Goal: Task Accomplishment & Management: Complete application form

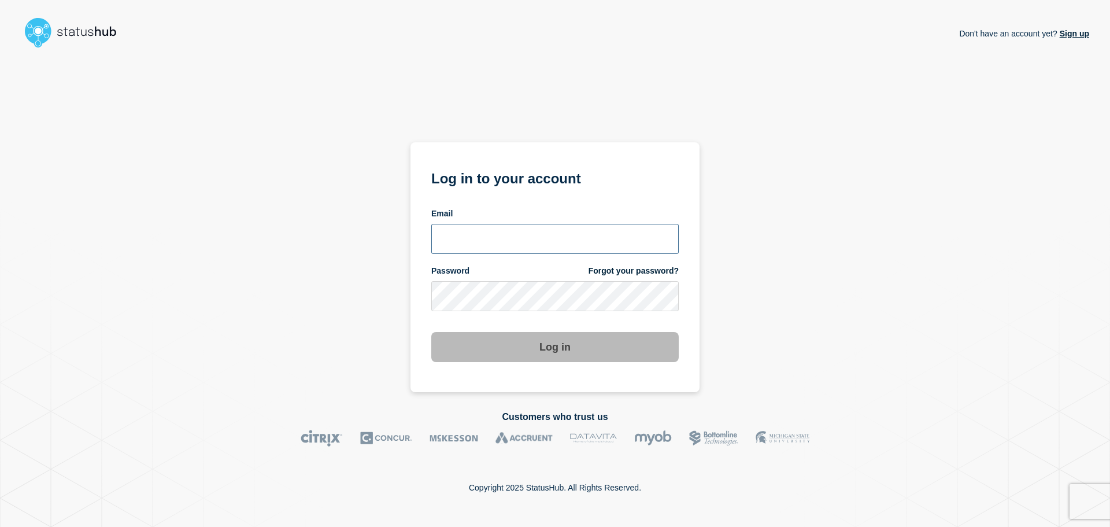
click at [492, 240] on input "email input" at bounding box center [554, 239] width 247 height 30
type input "[EMAIL_ADDRESS][DOMAIN_NAME]"
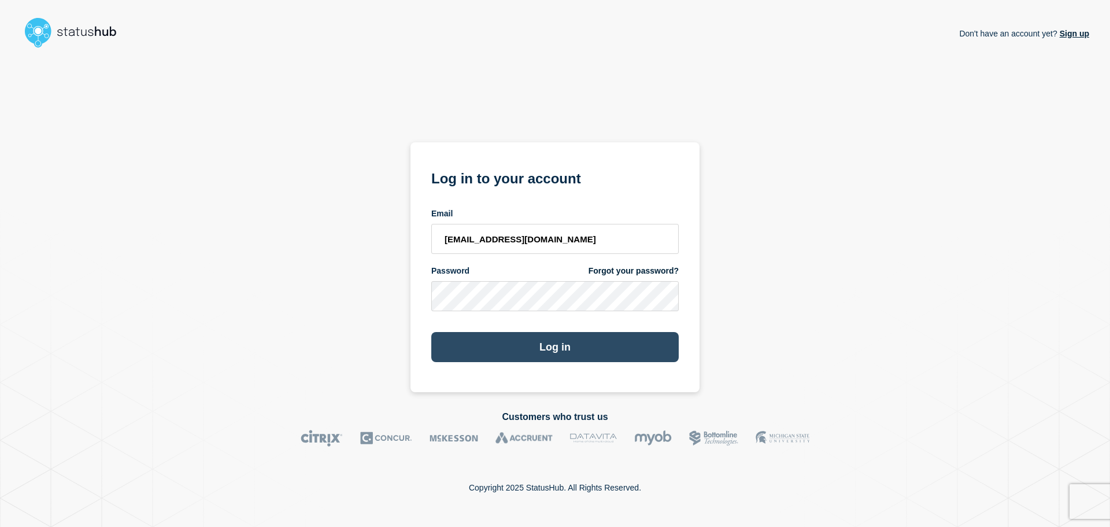
click at [503, 351] on button "Log in" at bounding box center [554, 347] width 247 height 30
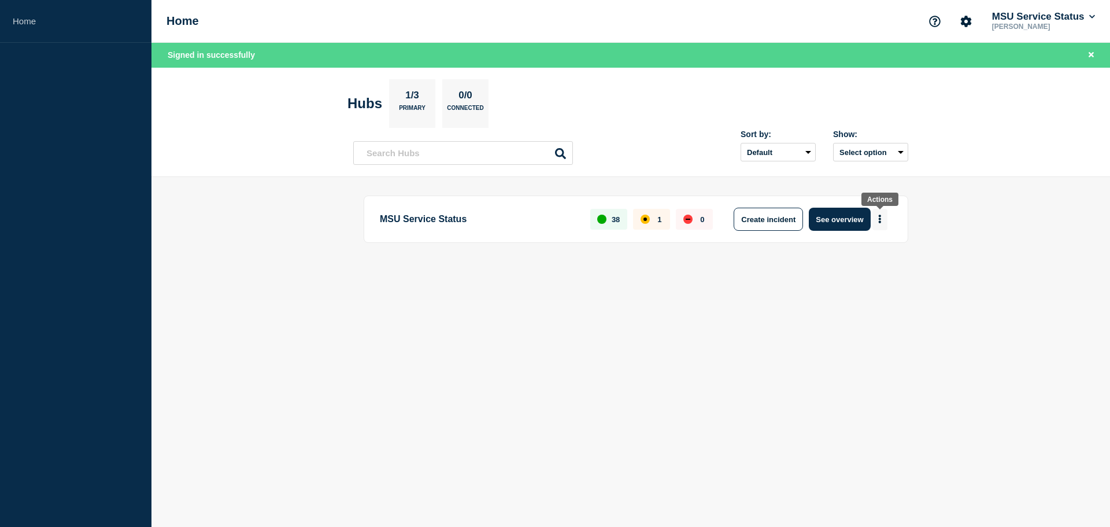
click at [879, 217] on icon "More actions" at bounding box center [880, 219] width 2 height 9
click at [875, 258] on button "Create maintenance" at bounding box center [875, 254] width 78 height 10
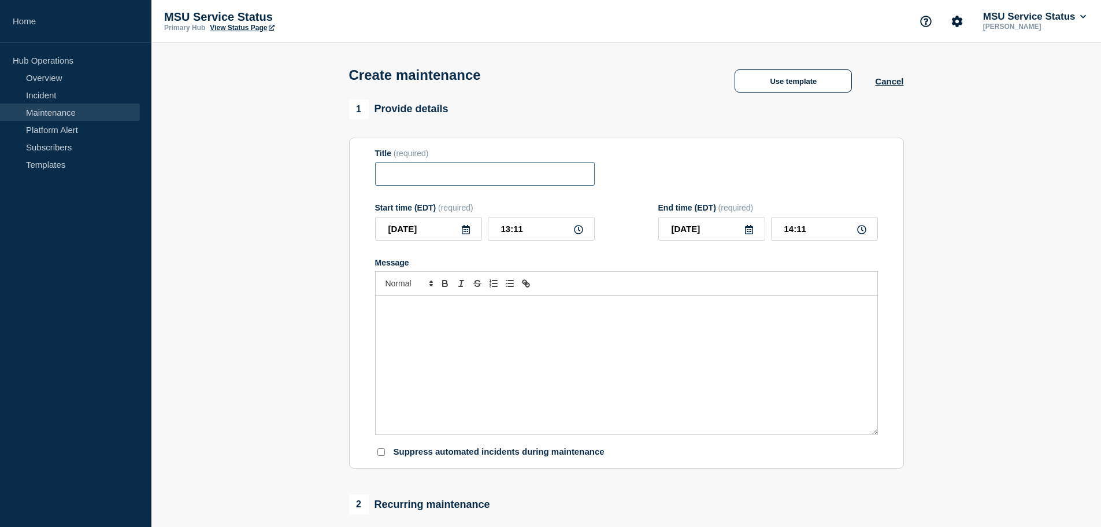
click at [434, 178] on input "Title" at bounding box center [485, 174] width 220 height 24
paste input "[Maintenance] Sunapsis Will Be Unavailable During Planned Maintenance on 08/21/…"
type input "[Maintenance] Sunapsis Will Be Unavailable During Planned Maintenance on 08/21/…"
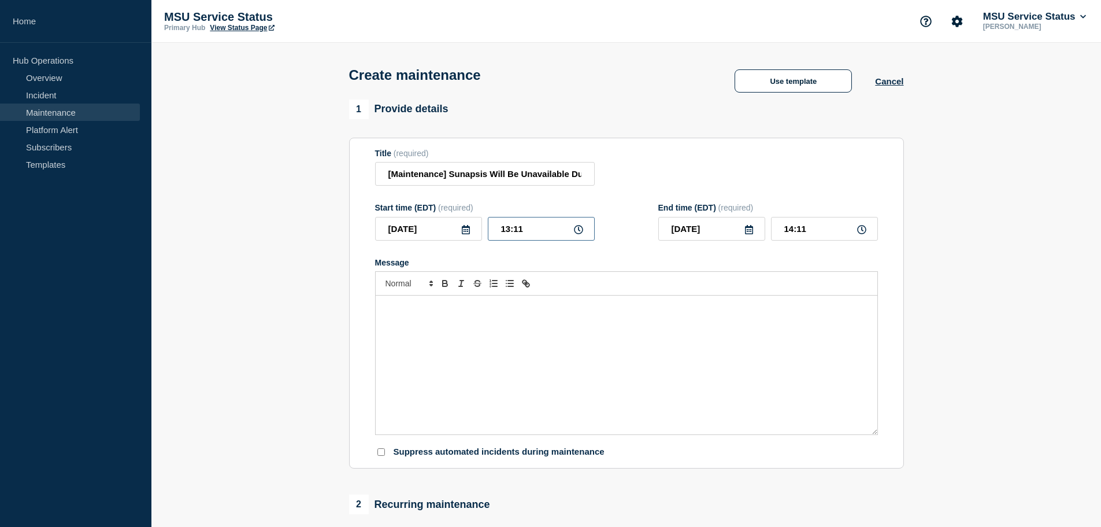
drag, startPoint x: 532, startPoint y: 232, endPoint x: 300, endPoint y: 207, distance: 233.0
click at [301, 207] on section "1 Provide details Title (required) [Maintenance] Sunapsis Will Be Unavailable D…" at bounding box center [626, 500] width 950 height 802
type input "20:30"
type input "22:30"
click at [481, 319] on div "Message" at bounding box center [627, 364] width 502 height 139
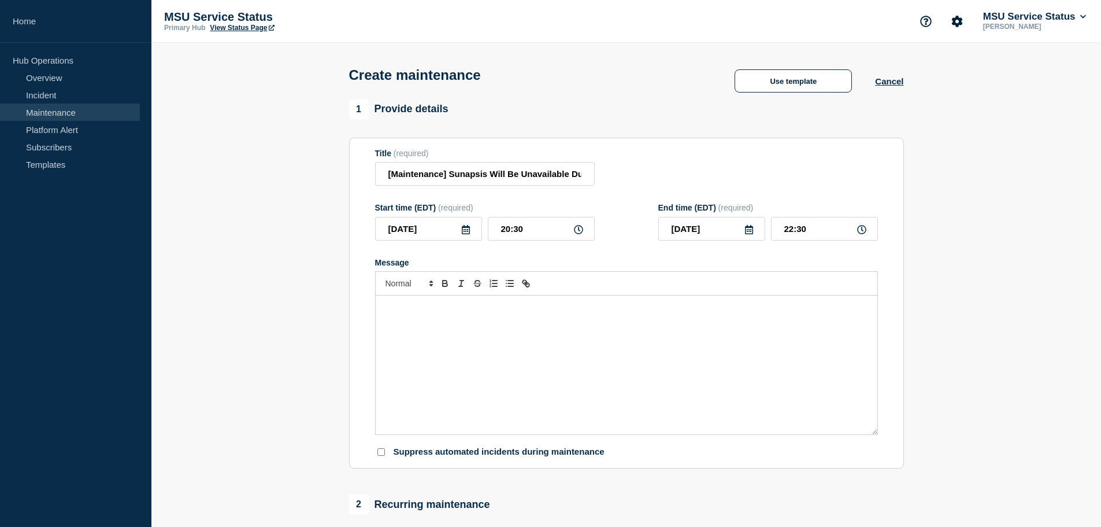
paste div "Message"
click at [383, 309] on div "On Thursday, August 21, 2025 from 8:30 PM to 10:30 PM," at bounding box center [627, 364] width 502 height 139
click at [596, 313] on p "On Thursday, August 21, 2025 from 8:30 PM to 10:30 PM," at bounding box center [626, 307] width 484 height 10
click at [666, 312] on p "On Thursday, August 21, 2025 from 8:30 PM to 10:30 PM," at bounding box center [626, 307] width 484 height 10
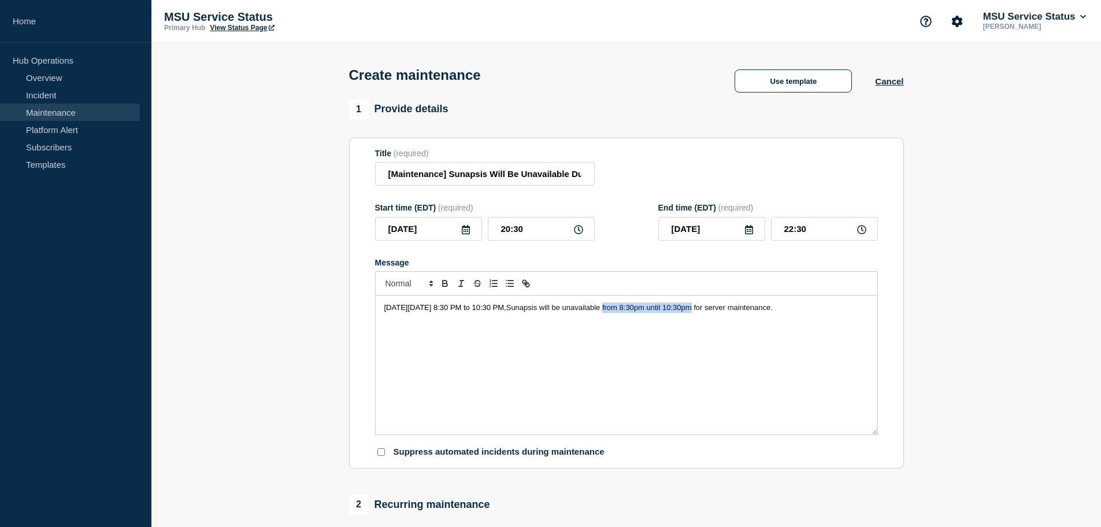
drag, startPoint x: 765, startPoint y: 309, endPoint x: 676, endPoint y: 304, distance: 88.6
click at [676, 304] on div "On Thursday, August 21, 2025 from 8:30 PM to 10:30 PM, Sunapsis will be unavail…" at bounding box center [627, 364] width 502 height 139
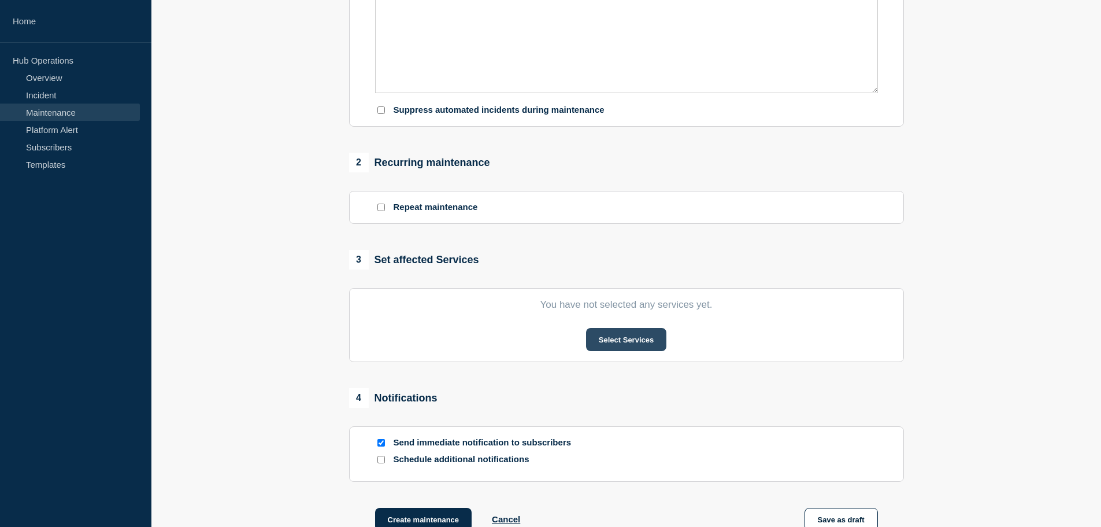
scroll to position [347, 0]
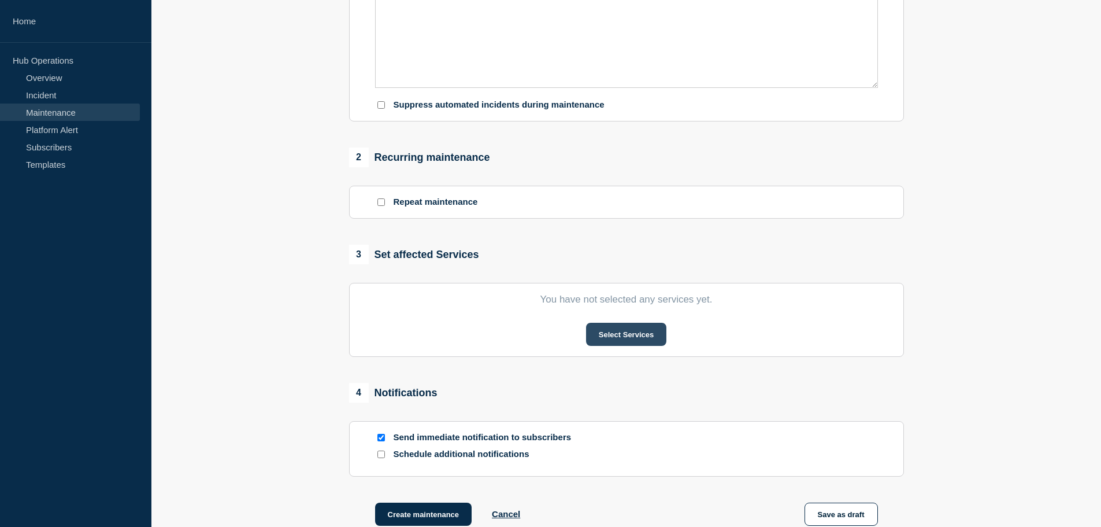
click at [640, 332] on button "Select Services" at bounding box center [626, 334] width 80 height 23
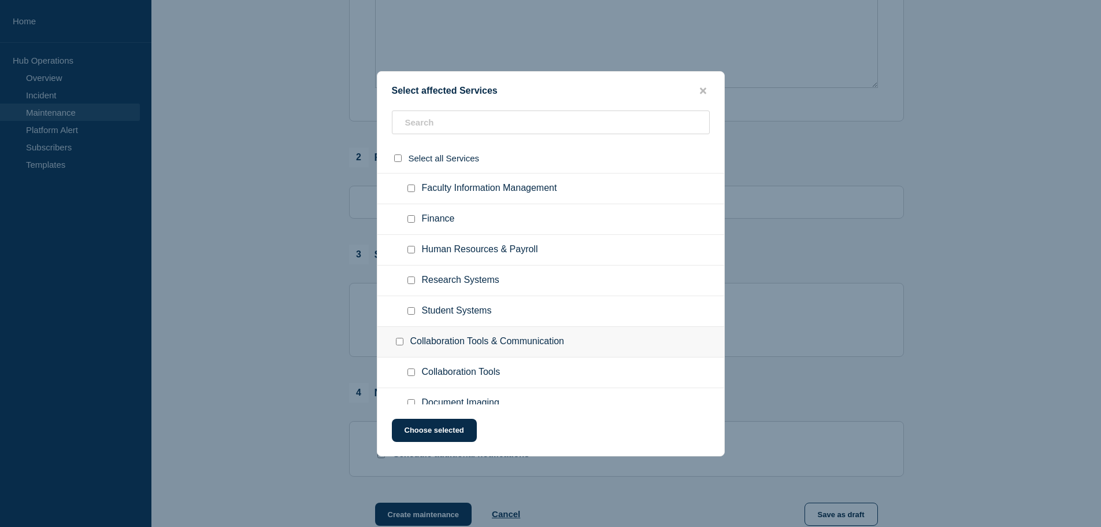
scroll to position [231, 0]
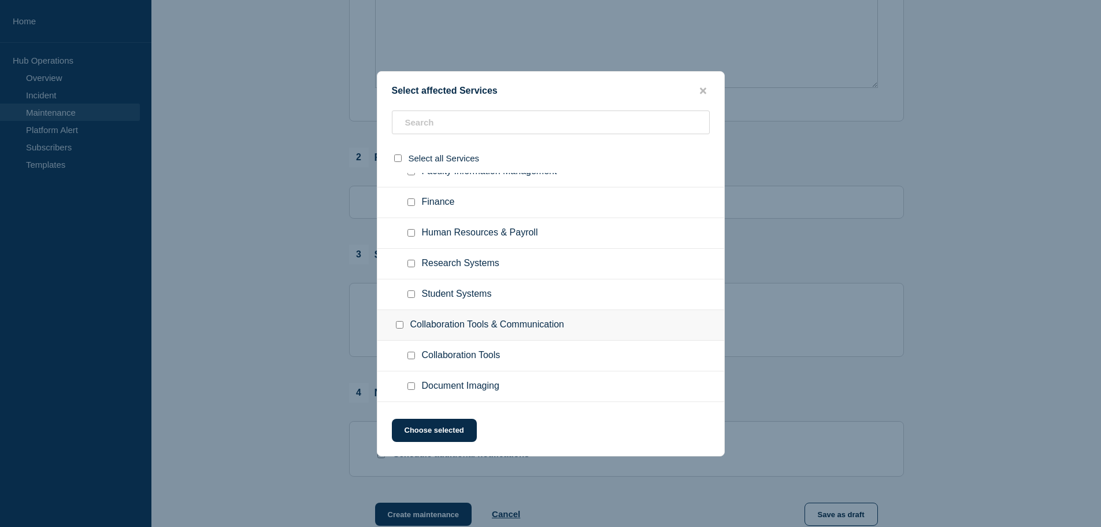
click at [409, 295] on input "Student Systems checkbox" at bounding box center [411, 294] width 8 height 8
checkbox input "true"
click at [432, 437] on button "Choose selected" at bounding box center [434, 429] width 85 height 23
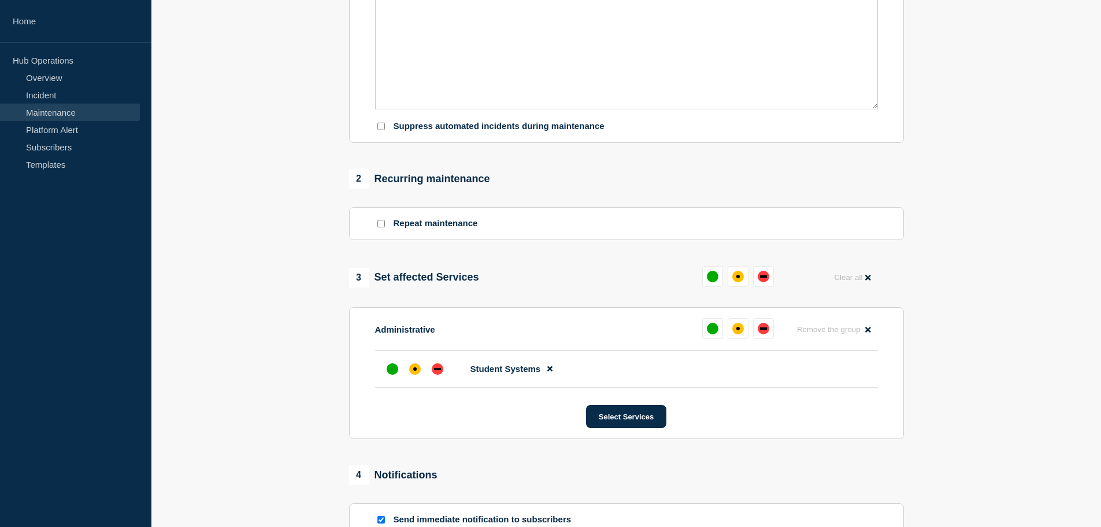
scroll to position [289, 0]
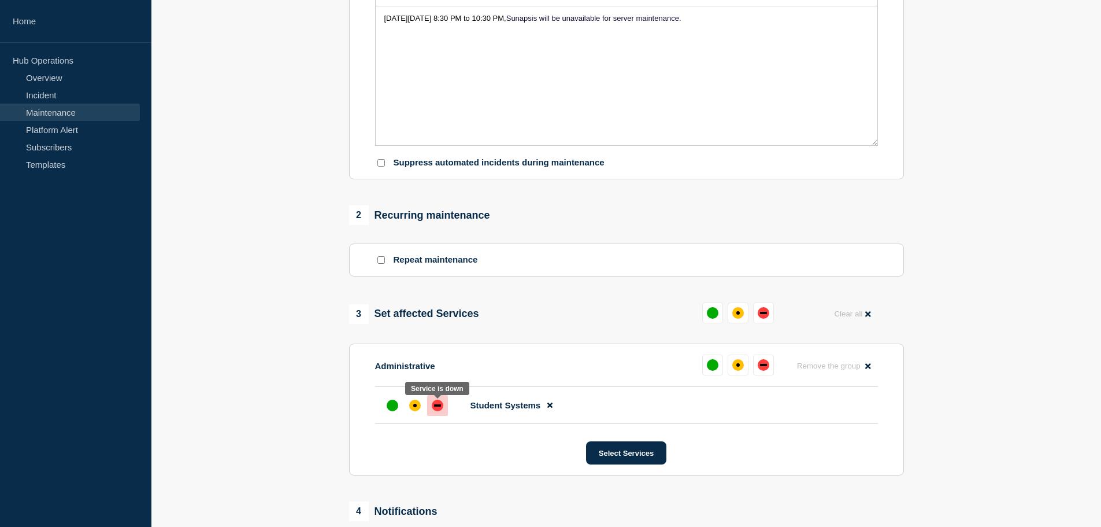
click at [439, 411] on div "down" at bounding box center [438, 405] width 12 height 12
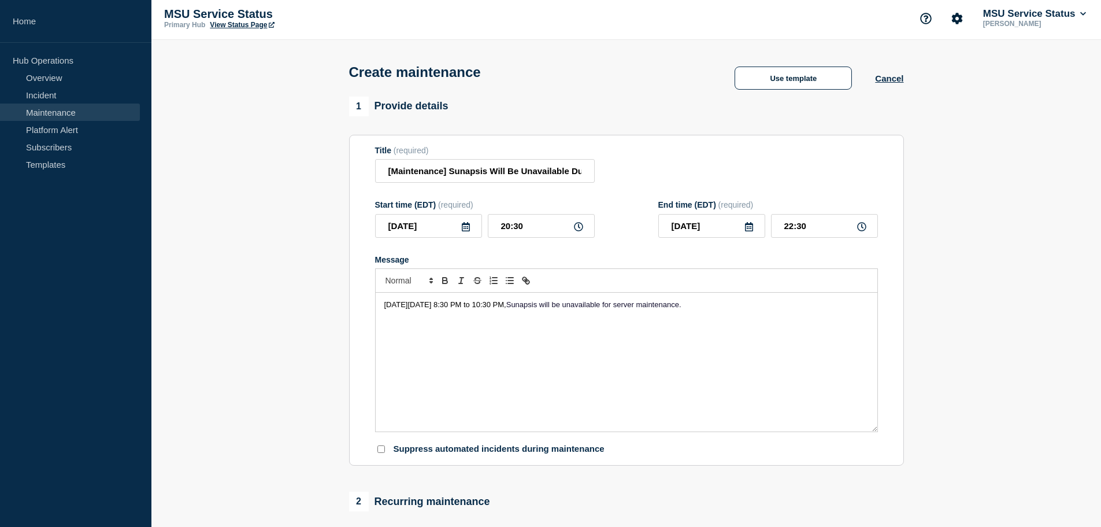
scroll to position [0, 0]
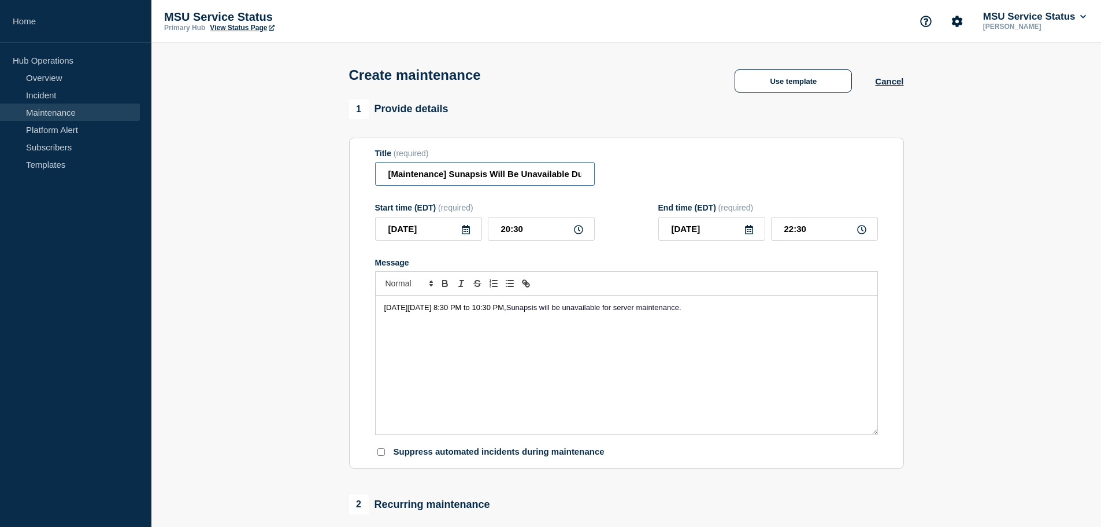
click at [536, 169] on input "[Maintenance] Sunapsis Will Be Unavailable During Planned Maintenance on 08/21/…" at bounding box center [485, 174] width 220 height 24
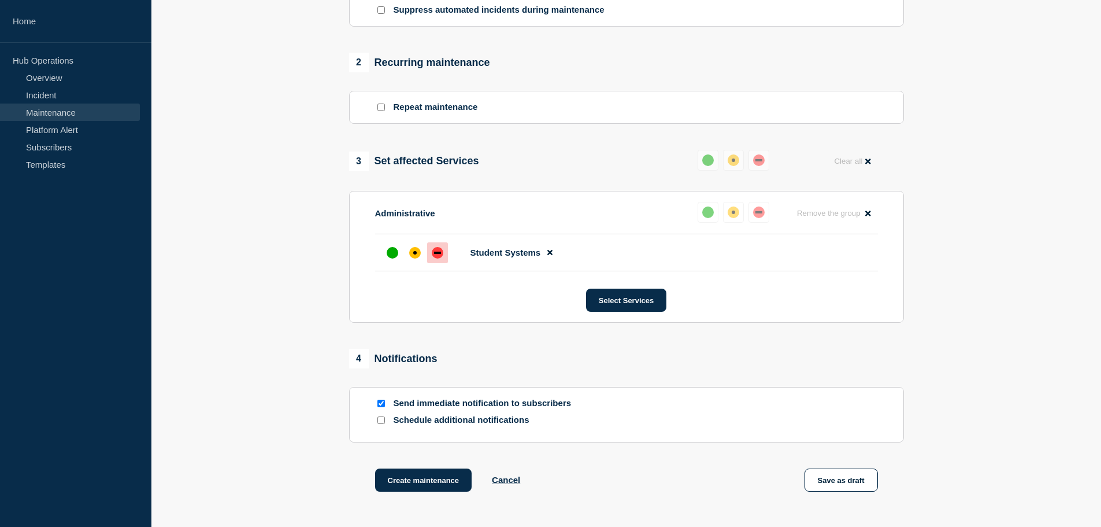
scroll to position [462, 0]
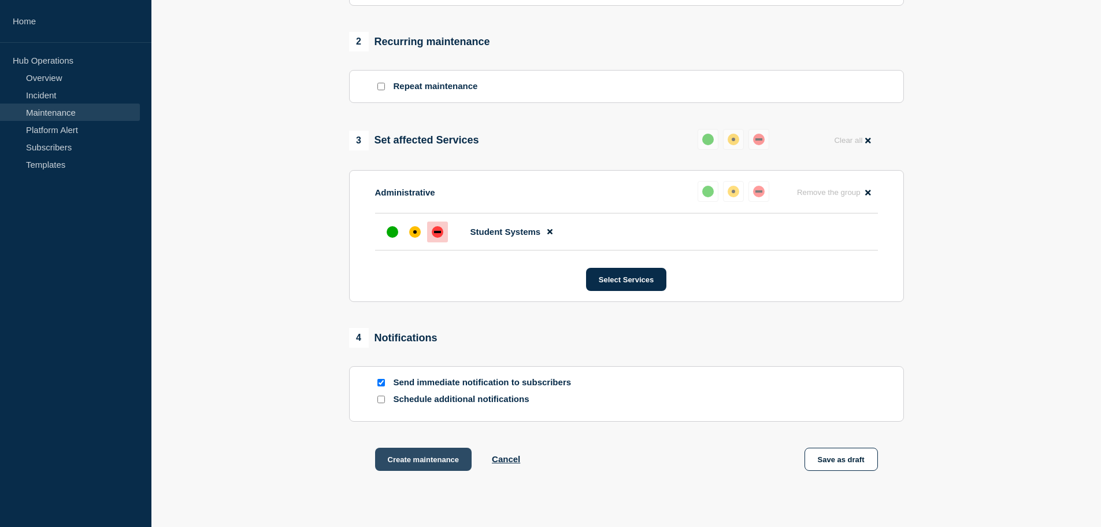
click at [425, 469] on button "Create maintenance" at bounding box center [423, 458] width 97 height 23
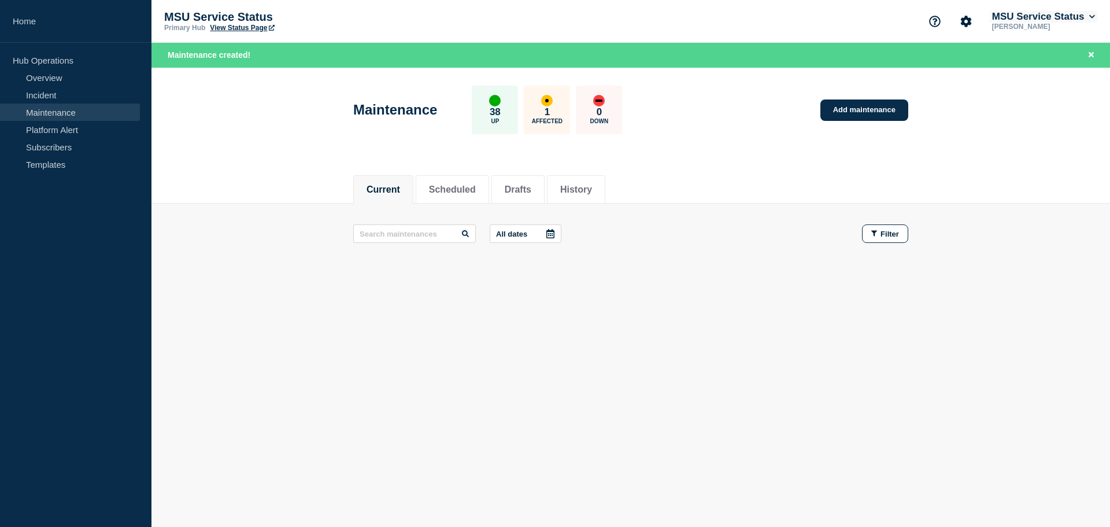
click at [999, 18] on button "MSU Service Status" at bounding box center [1043, 17] width 108 height 12
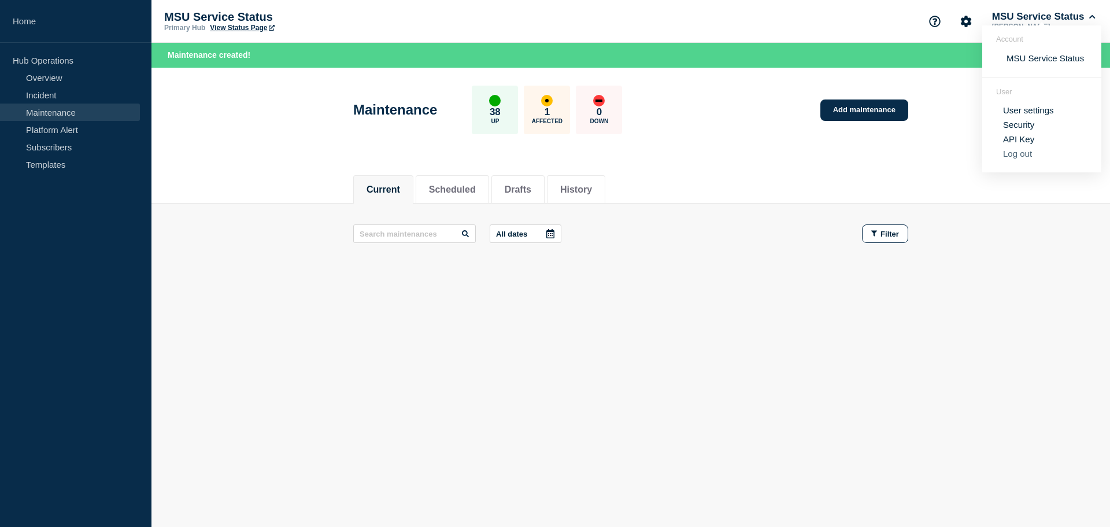
click at [1010, 158] on button "Log out" at bounding box center [1017, 154] width 29 height 10
